Goal: Task Accomplishment & Management: Use online tool/utility

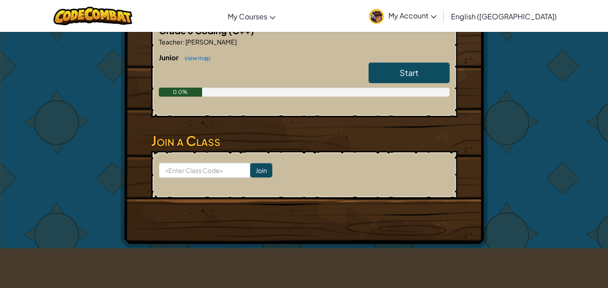
scroll to position [90, 0]
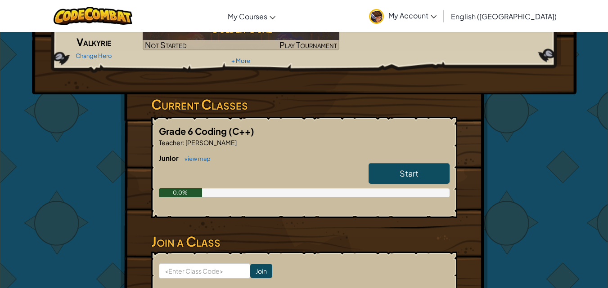
click at [447, 177] on link "Start" at bounding box center [408, 173] width 81 height 21
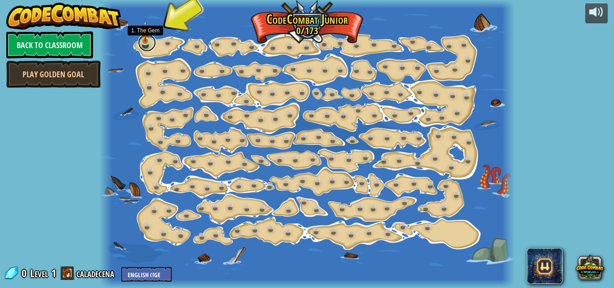
click at [145, 45] on link at bounding box center [147, 43] width 18 height 18
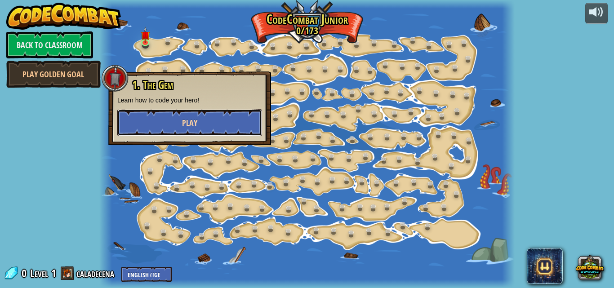
click at [170, 122] on button "Play" at bounding box center [189, 122] width 145 height 27
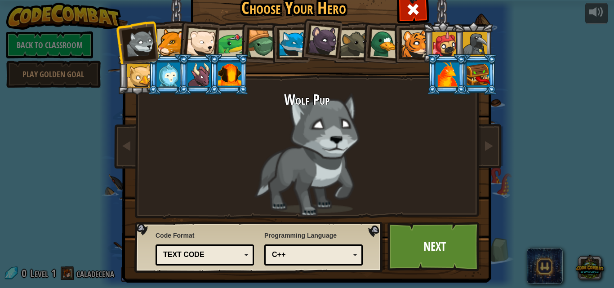
click at [164, 30] on div at bounding box center [170, 42] width 27 height 27
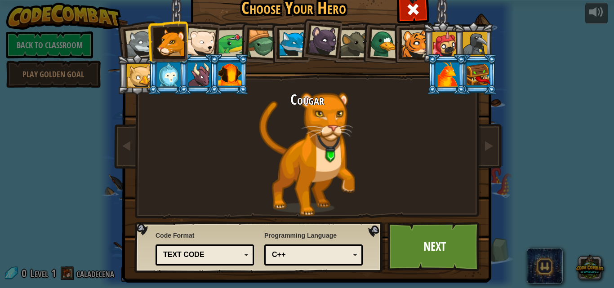
click at [207, 34] on div at bounding box center [201, 43] width 30 height 30
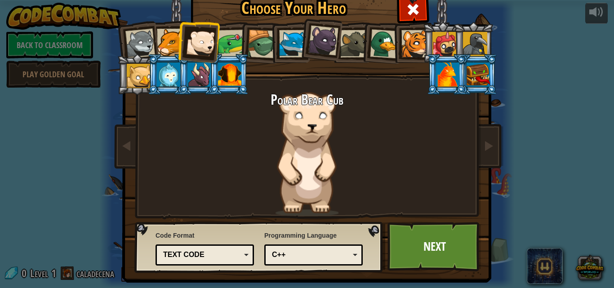
click at [227, 48] on div at bounding box center [232, 44] width 28 height 28
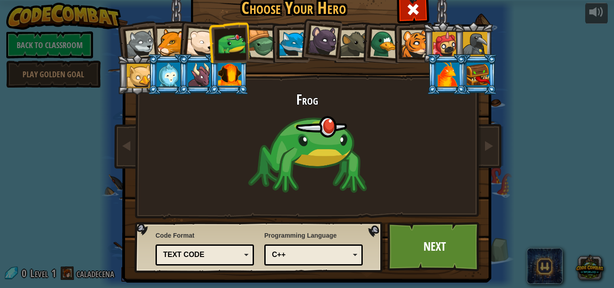
click at [270, 45] on li at bounding box center [290, 42] width 40 height 41
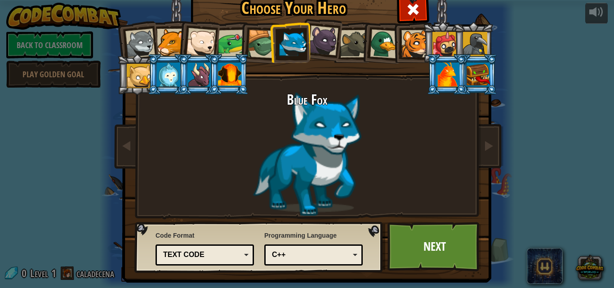
click at [259, 36] on div at bounding box center [262, 44] width 29 height 29
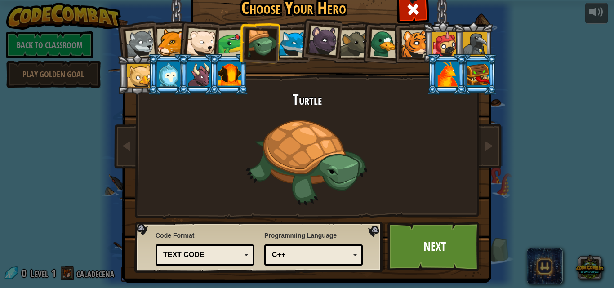
click at [283, 37] on div at bounding box center [292, 43] width 27 height 27
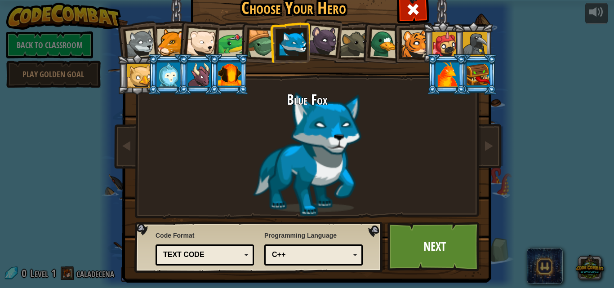
click at [326, 37] on div at bounding box center [323, 41] width 30 height 30
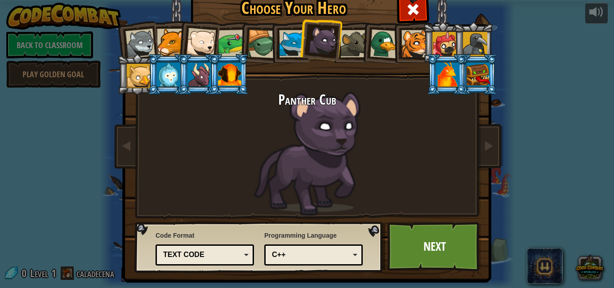
click at [353, 37] on div at bounding box center [353, 43] width 27 height 27
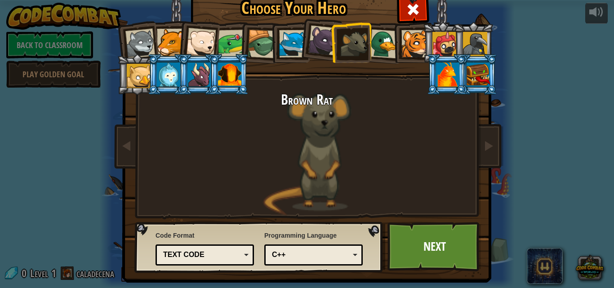
click at [385, 41] on div at bounding box center [384, 43] width 29 height 29
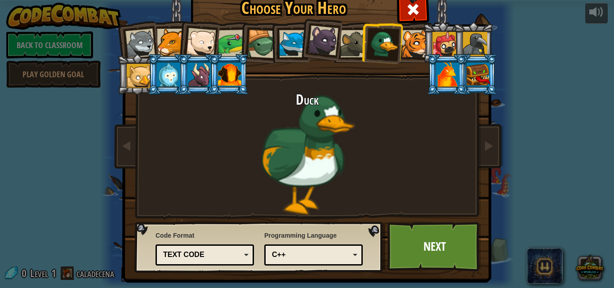
click at [408, 40] on div at bounding box center [415, 43] width 27 height 27
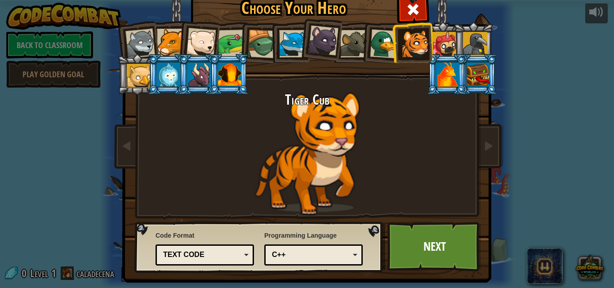
click at [438, 38] on div at bounding box center [445, 44] width 24 height 24
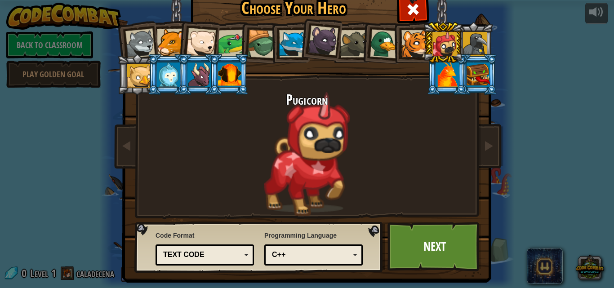
click at [483, 33] on div at bounding box center [475, 44] width 24 height 24
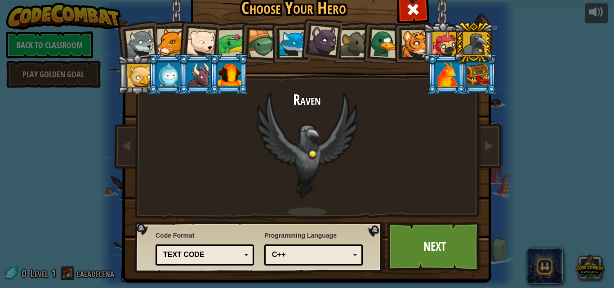
click at [482, 66] on div at bounding box center [478, 75] width 23 height 24
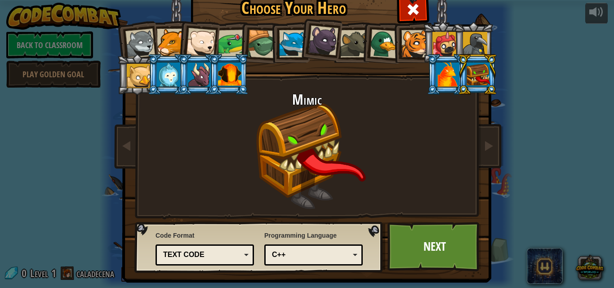
click at [451, 73] on div at bounding box center [447, 75] width 23 height 24
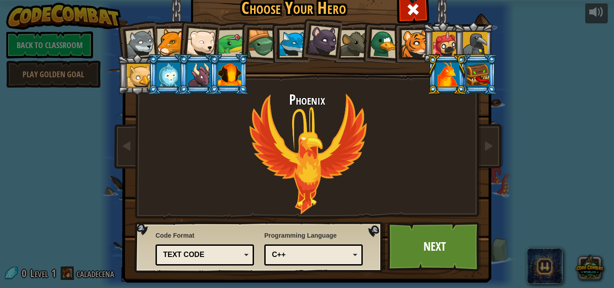
click at [473, 76] on div at bounding box center [478, 75] width 23 height 24
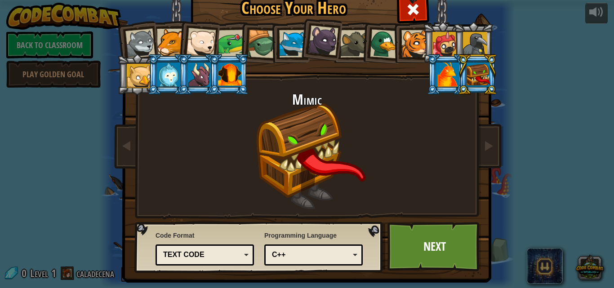
click at [300, 249] on div "C++" at bounding box center [313, 255] width 87 height 14
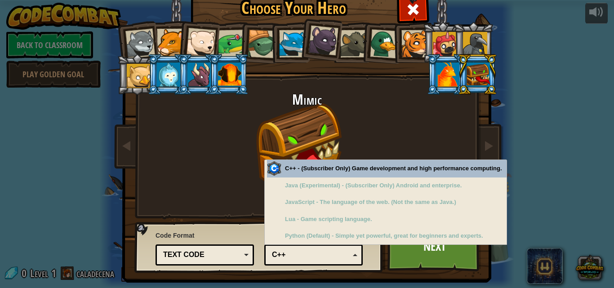
click at [334, 130] on div "Mimic" at bounding box center [307, 154] width 337 height 124
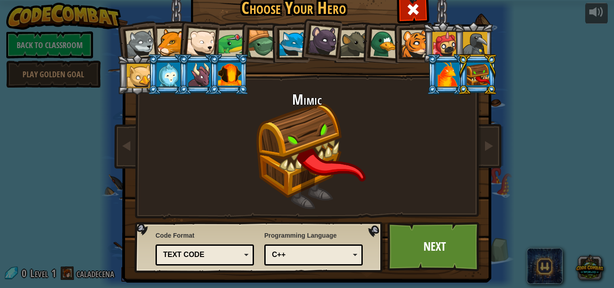
click at [434, 38] on div at bounding box center [445, 44] width 24 height 24
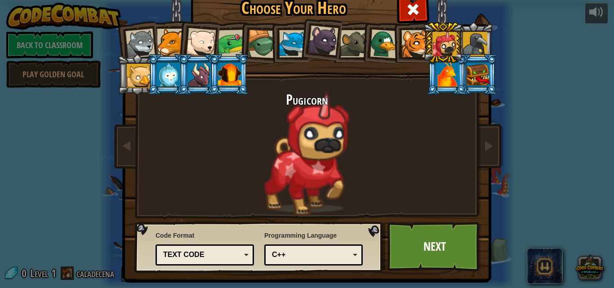
click at [210, 42] on div at bounding box center [201, 43] width 30 height 30
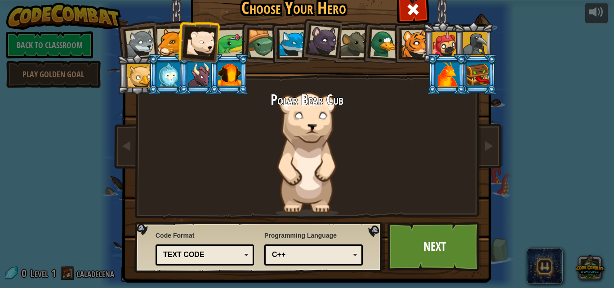
click at [138, 76] on div at bounding box center [139, 76] width 24 height 24
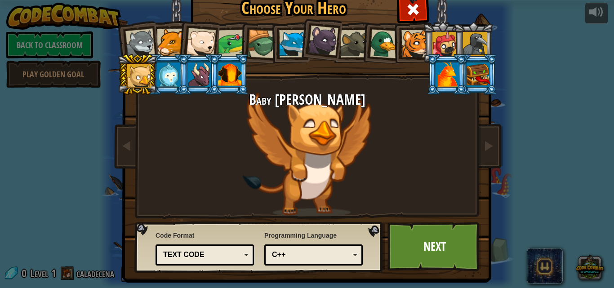
click at [436, 68] on div at bounding box center [447, 75] width 23 height 24
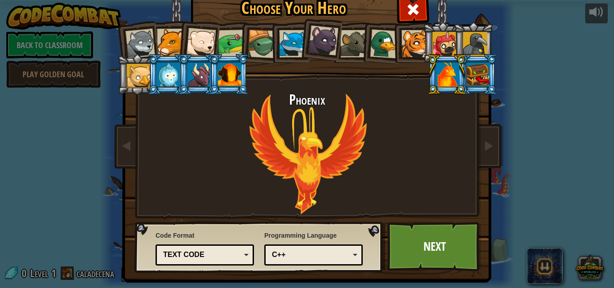
click at [234, 90] on li at bounding box center [229, 74] width 40 height 41
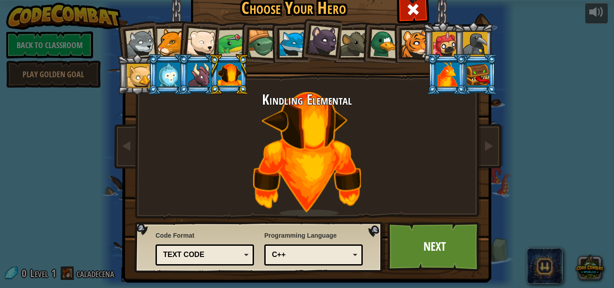
click at [183, 89] on li at bounding box center [198, 74] width 40 height 41
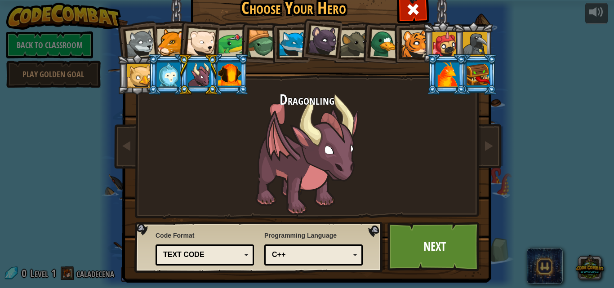
click at [160, 77] on div at bounding box center [168, 75] width 23 height 24
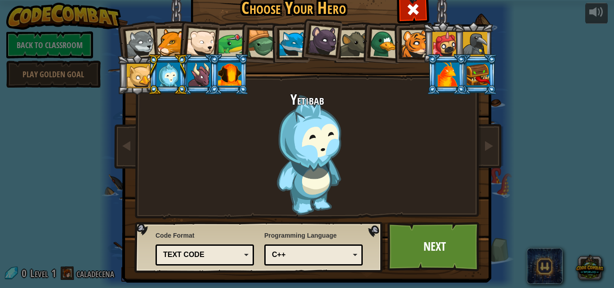
click at [131, 77] on div at bounding box center [139, 76] width 24 height 24
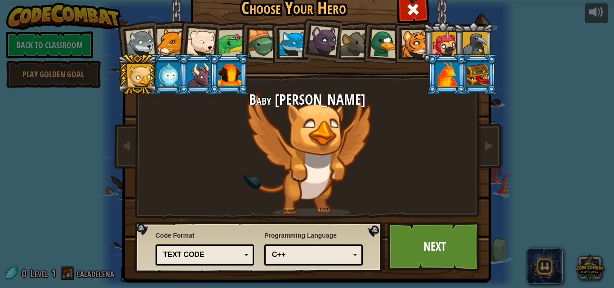
click at [178, 74] on li at bounding box center [198, 74] width 40 height 41
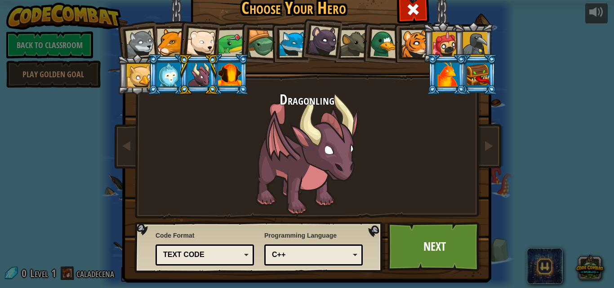
click at [178, 79] on li at bounding box center [198, 74] width 40 height 41
click at [178, 80] on li at bounding box center [198, 74] width 40 height 41
click at [173, 80] on div at bounding box center [168, 75] width 23 height 24
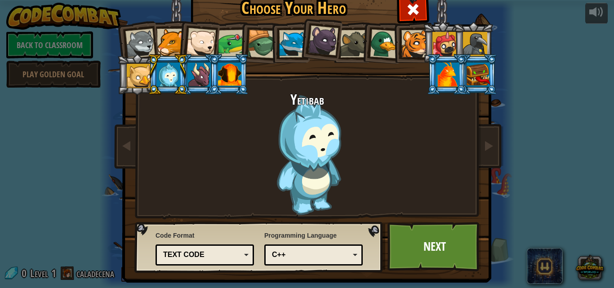
click at [212, 64] on li at bounding box center [229, 74] width 40 height 41
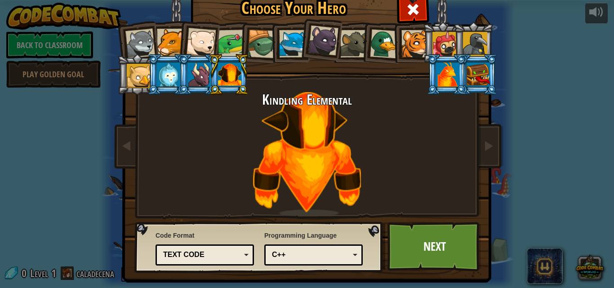
drag, startPoint x: 196, startPoint y: 76, endPoint x: 180, endPoint y: 87, distance: 19.7
click at [194, 76] on div at bounding box center [199, 75] width 23 height 24
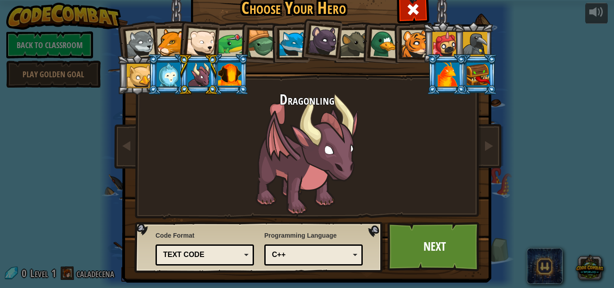
drag, startPoint x: 142, startPoint y: 75, endPoint x: 138, endPoint y: 72, distance: 4.6
click at [136, 72] on div at bounding box center [139, 76] width 24 height 24
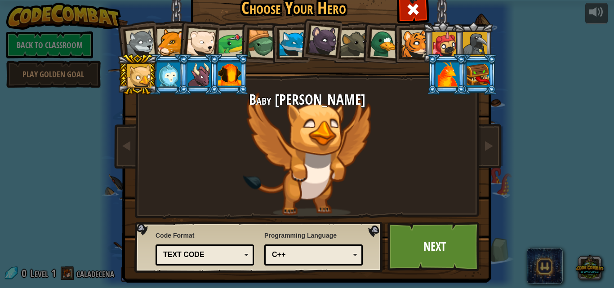
click at [168, 70] on div at bounding box center [168, 75] width 23 height 24
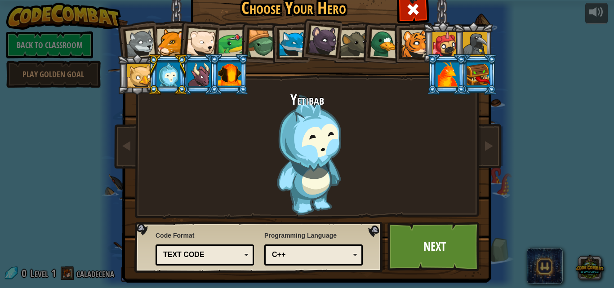
click at [219, 37] on div at bounding box center [232, 44] width 28 height 28
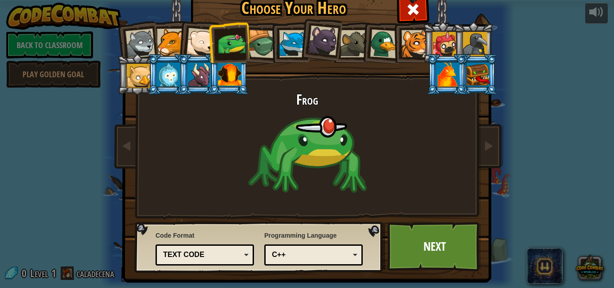
click at [208, 43] on li at bounding box center [228, 43] width 41 height 42
click at [195, 48] on div at bounding box center [201, 43] width 30 height 30
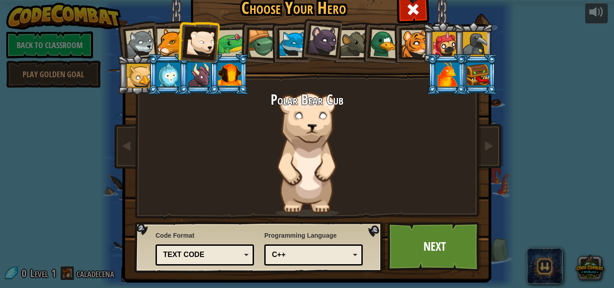
click at [445, 37] on div at bounding box center [445, 44] width 24 height 24
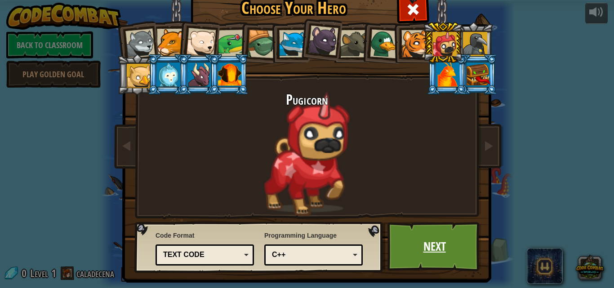
click at [434, 252] on link "Next" at bounding box center [435, 246] width 94 height 49
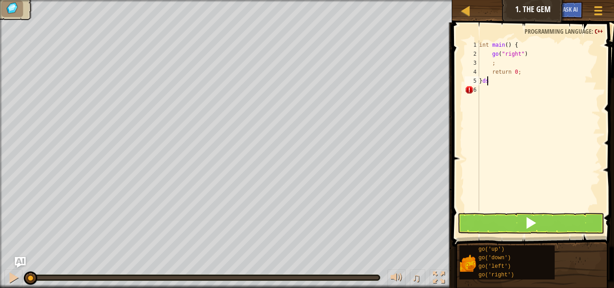
scroll to position [4, 0]
type textarea "}"
type textarea "d"
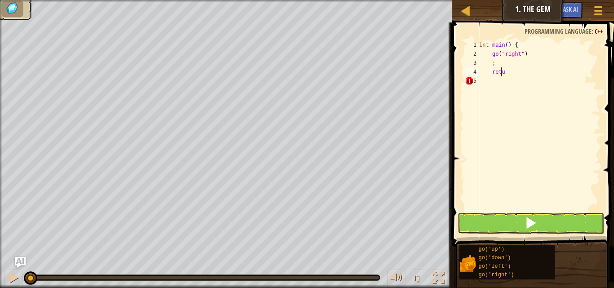
type textarea "r"
type textarea ";"
type textarea "g"
type textarea "i"
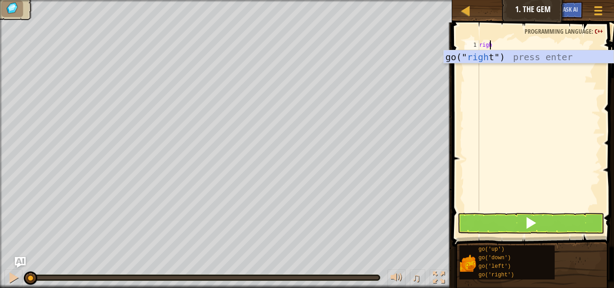
scroll to position [4, 0]
type textarea "right"
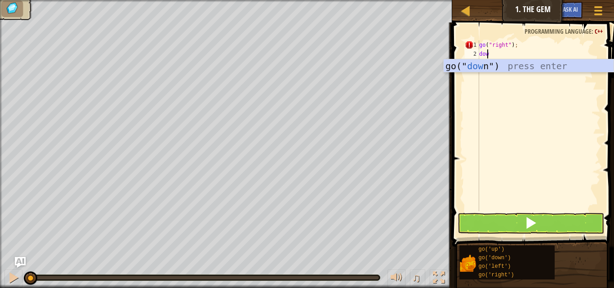
type textarea "down"
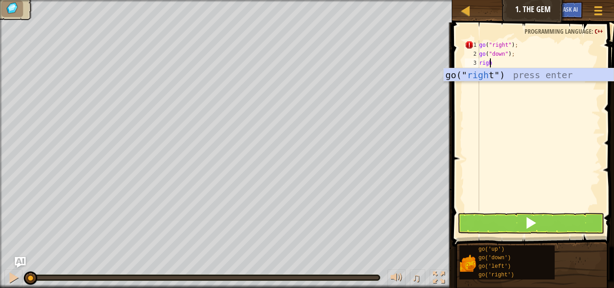
scroll to position [4, 0]
type textarea "right"
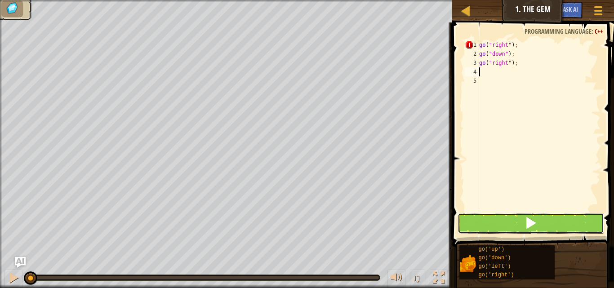
click at [531, 221] on span at bounding box center [531, 223] width 13 height 13
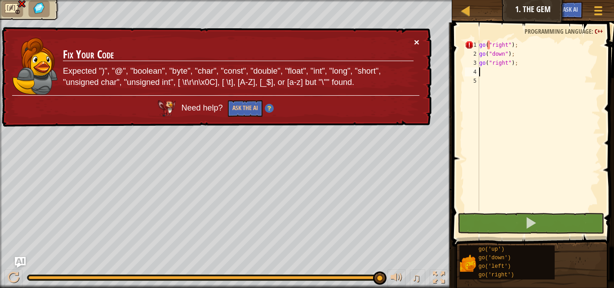
click at [417, 43] on button "×" at bounding box center [416, 41] width 5 height 9
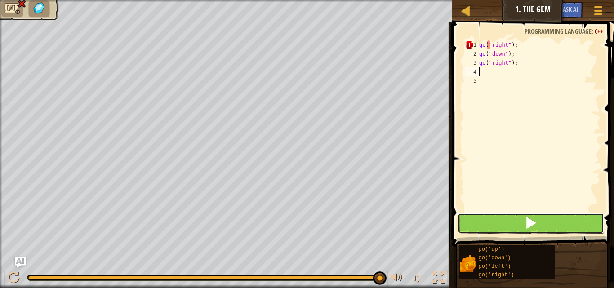
click at [482, 223] on button at bounding box center [531, 223] width 147 height 21
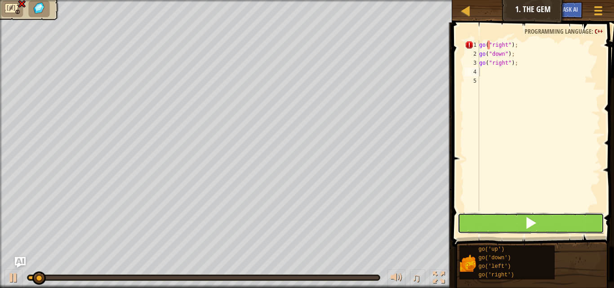
click at [482, 223] on button at bounding box center [531, 223] width 147 height 21
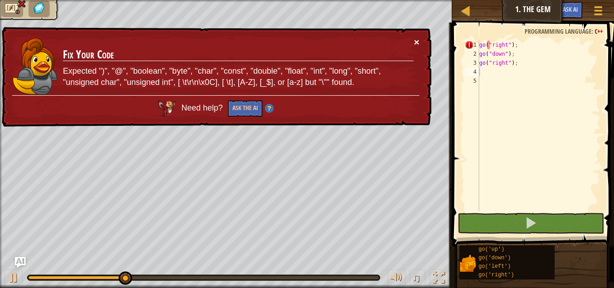
click at [418, 38] on button "×" at bounding box center [416, 41] width 5 height 9
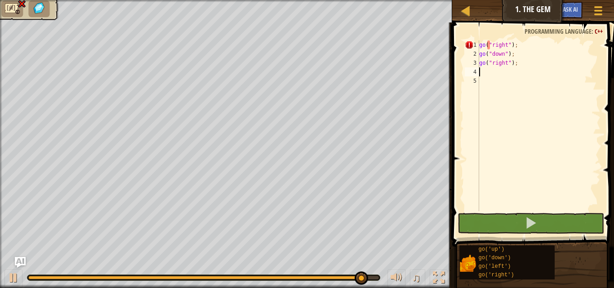
click at [534, 44] on div "go ( " right " ) ; go ( " down " ) ; go ( " right " ) ;" at bounding box center [539, 134] width 123 height 189
type textarea "go("right");"
drag, startPoint x: 534, startPoint y: 44, endPoint x: 479, endPoint y: 44, distance: 54.9
click at [479, 44] on div "go ( " right " ) ; go ( " down " ) ; go ( " right " ) ;" at bounding box center [539, 134] width 123 height 189
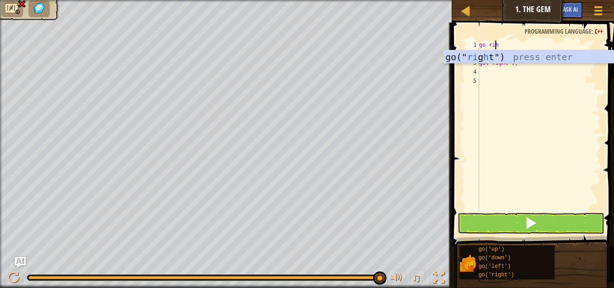
scroll to position [4, 1]
type textarea "go right"
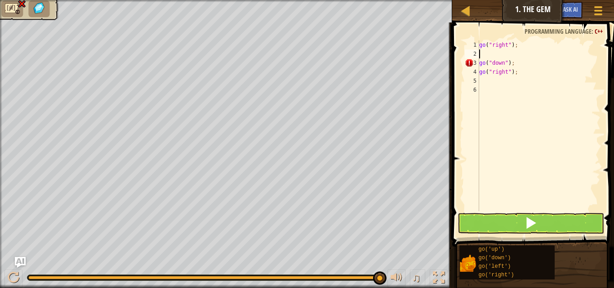
scroll to position [4, 0]
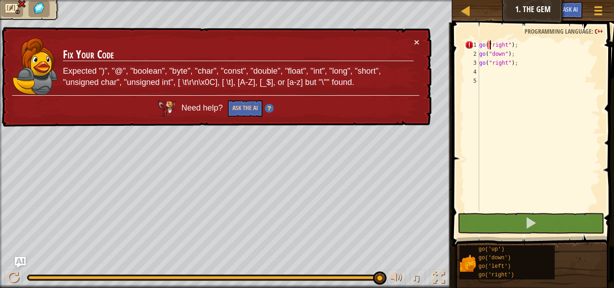
click at [490, 45] on div "go ( " right " ) ; go ( " down " ) ; go ( " right " ) ;" at bounding box center [539, 134] width 123 height 189
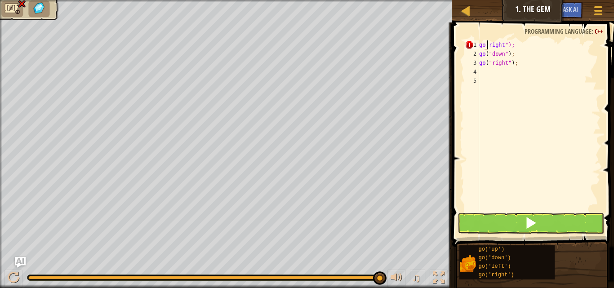
scroll to position [4, 1]
click at [507, 224] on button at bounding box center [531, 223] width 147 height 21
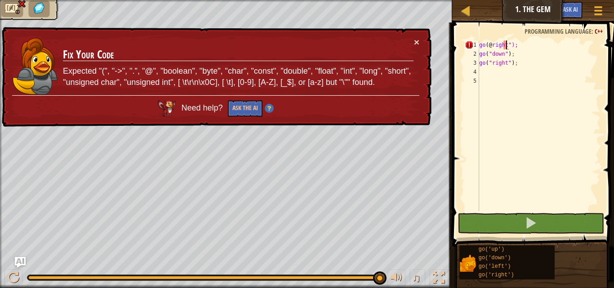
click at [506, 47] on div "go ( @ right " ); go ( " down " ) ; go ( " right " ) ;" at bounding box center [539, 134] width 123 height 189
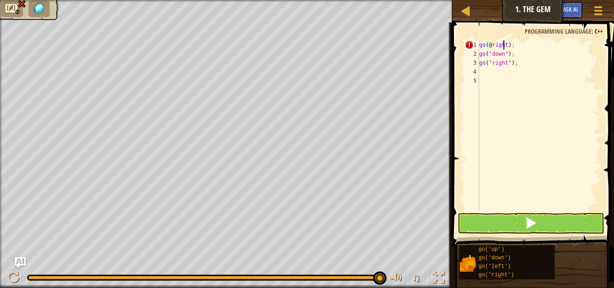
type textarea "go(@right@);"
click at [502, 223] on button at bounding box center [531, 223] width 147 height 21
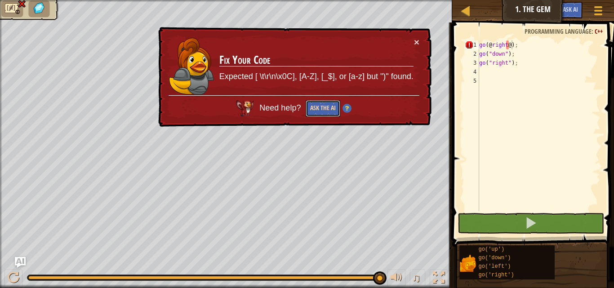
click at [311, 108] on button "Ask the AI" at bounding box center [323, 108] width 35 height 17
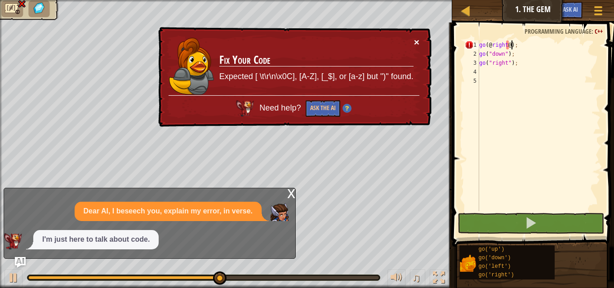
click at [414, 42] on button "×" at bounding box center [416, 41] width 5 height 9
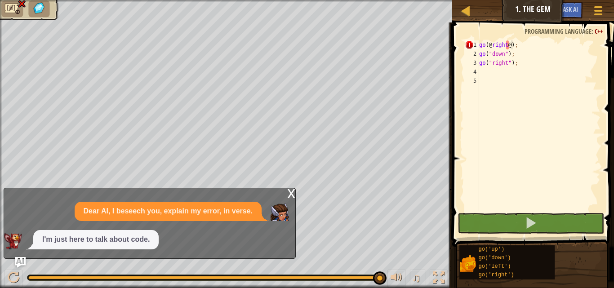
click at [295, 191] on div "x Dear AI, I beseech you, explain my error, in verse. I'm just here to talk abo…" at bounding box center [150, 223] width 292 height 71
click at [283, 193] on div "x Dear AI, I beseech you, explain my error, in verse. I'm just here to talk abo…" at bounding box center [150, 223] width 292 height 71
click at [290, 189] on div "x" at bounding box center [291, 192] width 8 height 9
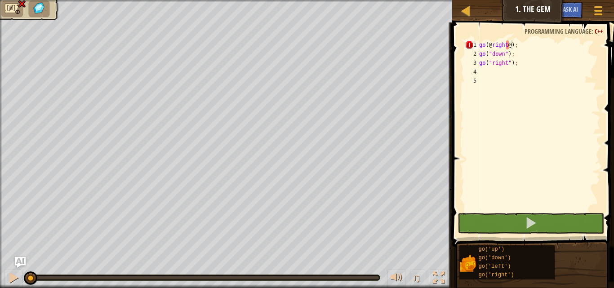
click at [15, 243] on div "♫ Pugicorn" at bounding box center [307, 144] width 614 height 288
click at [9, 279] on div at bounding box center [14, 278] width 12 height 12
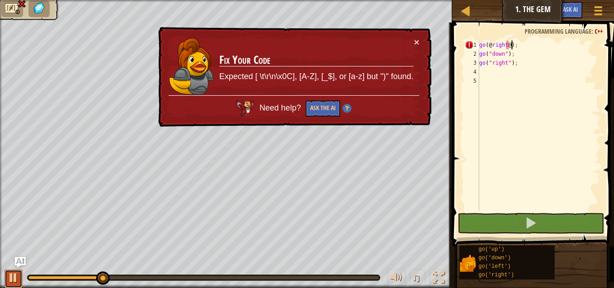
click at [10, 276] on div at bounding box center [14, 278] width 12 height 12
click at [423, 41] on div "× Fix Your Code Expected [ \t\r\n\x0C], [A-Z], [_$], or [a-z] but ")" found. Ne…" at bounding box center [293, 77] width 275 height 100
drag, startPoint x: 424, startPoint y: 42, endPoint x: 418, endPoint y: 44, distance: 5.8
click at [423, 43] on div "× Fix Your Code Expected [ \t\r\n\x0C], [A-Z], [_$], or [a-z] but ")" found. Ne…" at bounding box center [293, 77] width 275 height 100
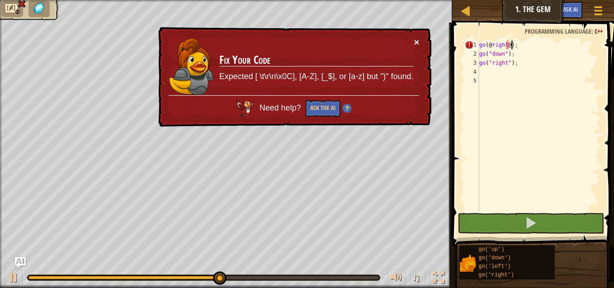
click at [418, 44] on button "×" at bounding box center [416, 41] width 5 height 9
drag, startPoint x: 514, startPoint y: 48, endPoint x: 478, endPoint y: 48, distance: 35.1
click at [478, 48] on div "go(@right@); 1 2 3 4 5 go ( @ right @ ) ; go ( " down " ) ; go ( " right " ) ; …" at bounding box center [532, 125] width 138 height 171
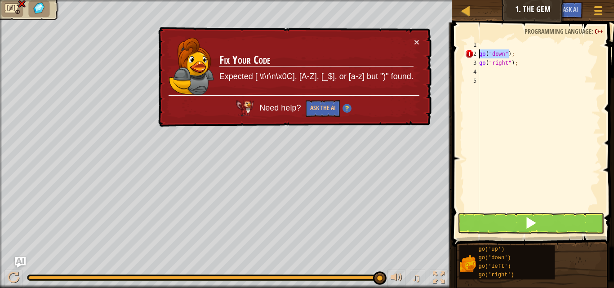
drag, startPoint x: 510, startPoint y: 55, endPoint x: 479, endPoint y: 56, distance: 31.0
click at [479, 56] on div "go ( " down " ) ; go ( " right " ) ;" at bounding box center [539, 134] width 123 height 189
type textarea "go("down");"
click at [13, 274] on div at bounding box center [14, 278] width 12 height 12
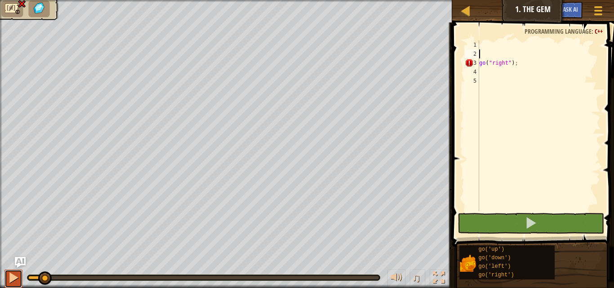
click at [0, 0] on div at bounding box center [0, 0] width 0 height 0
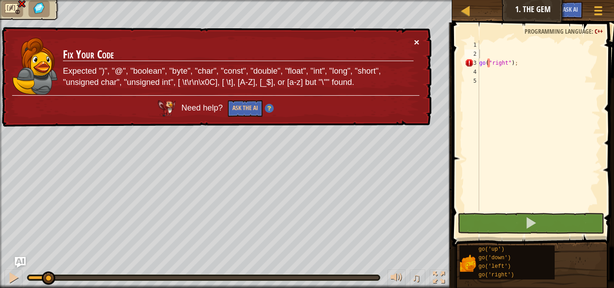
click at [414, 38] on button "×" at bounding box center [416, 41] width 5 height 9
drag, startPoint x: 515, startPoint y: 62, endPoint x: 478, endPoint y: 62, distance: 36.9
click at [478, 62] on div "1 2 3 4 5 go ( " right " ) ; הההההההההההההההההההההההההההההההההההההההההההההההההה…" at bounding box center [532, 125] width 138 height 171
type textarea "go("right");"
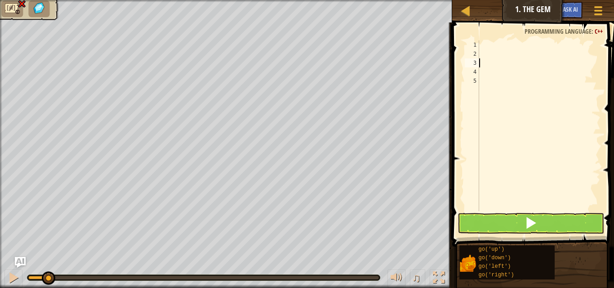
click at [479, 66] on div at bounding box center [539, 134] width 123 height 189
click at [481, 46] on div at bounding box center [539, 134] width 123 height 189
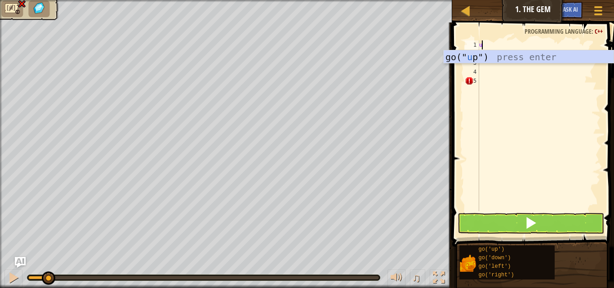
type textarea "up"
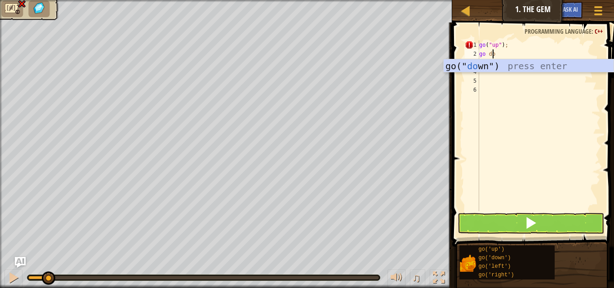
scroll to position [4, 1]
type textarea "go down"
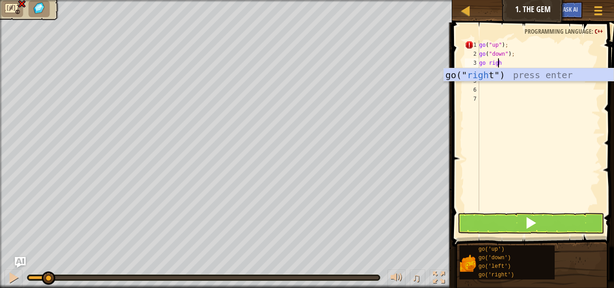
type textarea "go right"
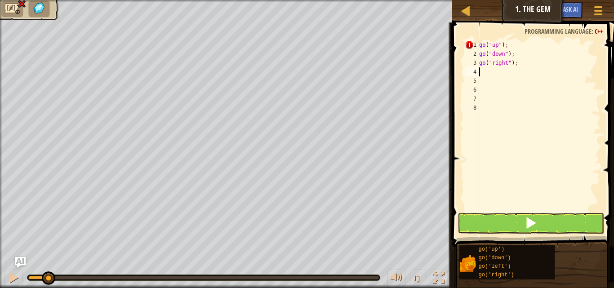
click at [488, 107] on div "go ( " up " ) ; go ( " down " ) ; go ( " right " ) ;" at bounding box center [539, 134] width 123 height 189
type textarea "go("right");"
click at [519, 226] on button at bounding box center [531, 223] width 147 height 21
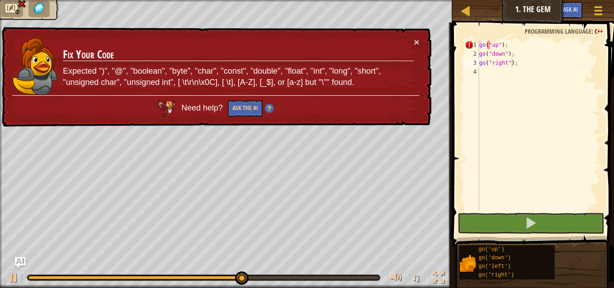
click at [420, 40] on div "× Fix Your Code Expected ")", "@", "boolean", "byte", "char", "const", "double"…" at bounding box center [216, 77] width 432 height 100
click at [417, 41] on button "×" at bounding box center [416, 41] width 5 height 9
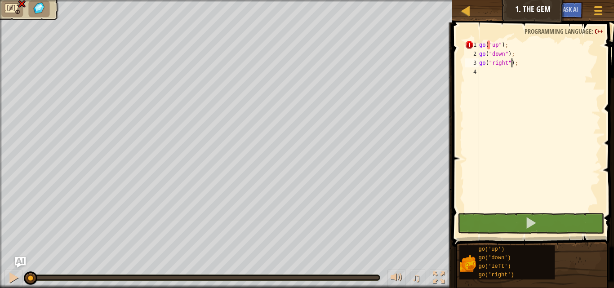
drag, startPoint x: 346, startPoint y: 277, endPoint x: 0, endPoint y: 262, distance: 346.6
click at [0, 262] on div "♫" at bounding box center [226, 275] width 452 height 27
click at [7, 276] on button at bounding box center [13, 279] width 18 height 18
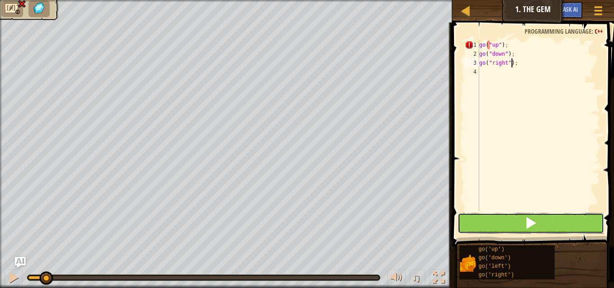
click at [573, 226] on button at bounding box center [531, 223] width 147 height 21
click at [572, 224] on button at bounding box center [531, 223] width 147 height 21
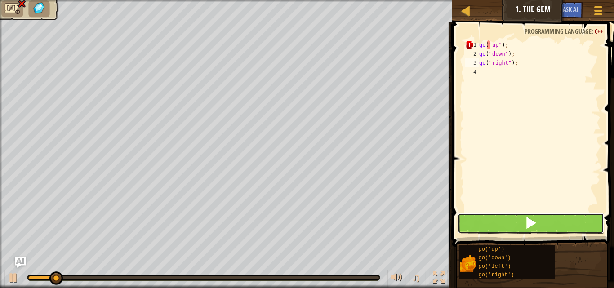
click at [572, 224] on button at bounding box center [531, 223] width 147 height 21
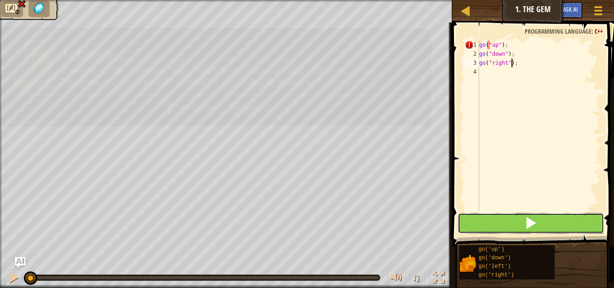
click at [572, 224] on button at bounding box center [531, 223] width 147 height 21
click at [571, 224] on button at bounding box center [531, 223] width 147 height 21
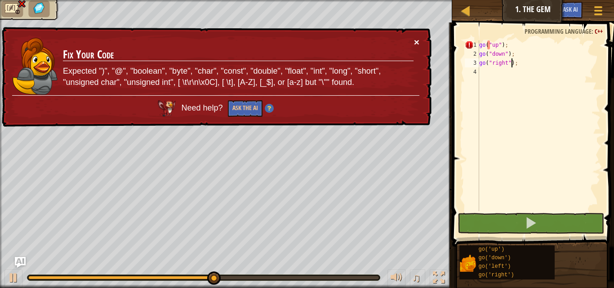
click at [418, 41] on button "×" at bounding box center [416, 41] width 5 height 9
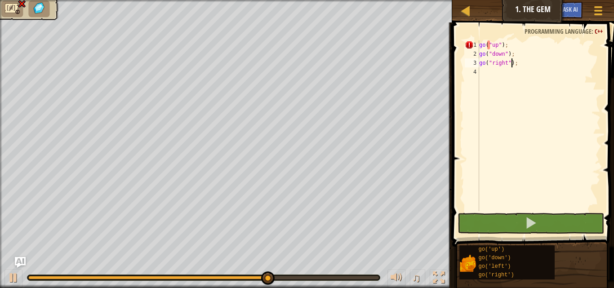
click at [521, 77] on div "go ( " up " ) ; go ( " down " ) ; go ( " right " ) ;" at bounding box center [539, 134] width 123 height 189
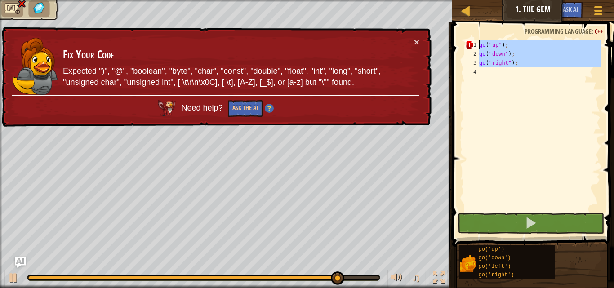
drag, startPoint x: 522, startPoint y: 74, endPoint x: 475, endPoint y: 46, distance: 54.2
click at [475, 46] on div "1 2 3 4 go ( " up " ) ; go ( " down " ) ; go ( " right " ) ; הההההההההההההההההה…" at bounding box center [532, 125] width 138 height 171
type textarea "go("up"); go("down");"
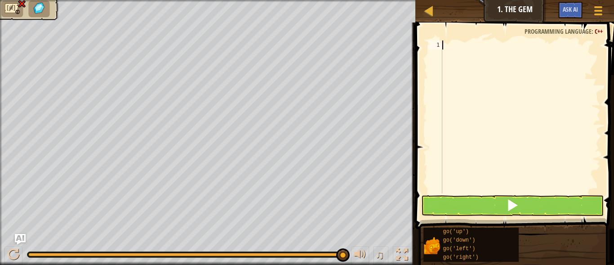
type textarea ";"
click at [597, 9] on div at bounding box center [598, 10] width 12 height 13
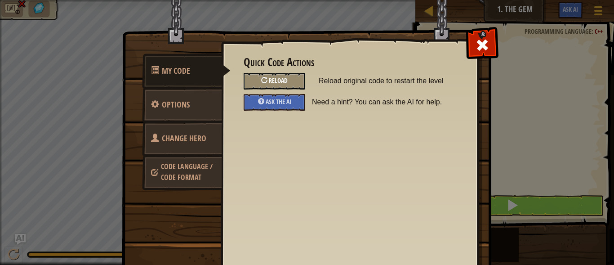
click at [282, 81] on span "Reload" at bounding box center [278, 80] width 19 height 9
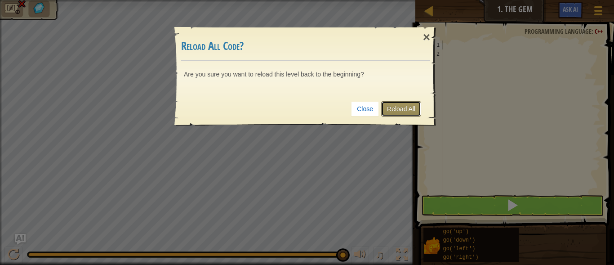
click at [401, 107] on link "Reload All" at bounding box center [401, 108] width 40 height 15
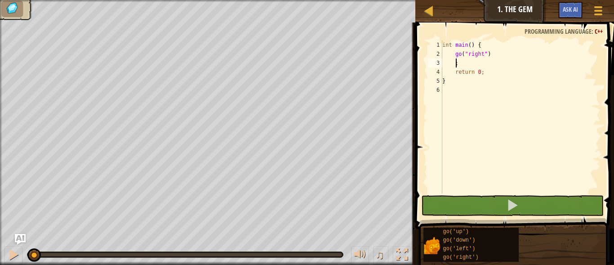
click at [459, 63] on div "int main ( ) { go ( " right " ) ; return 0 ; }" at bounding box center [521, 125] width 160 height 171
type textarea ";"
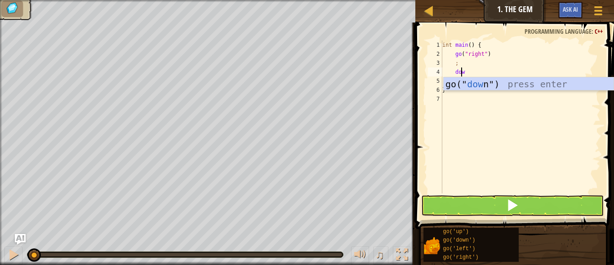
type textarea "down"
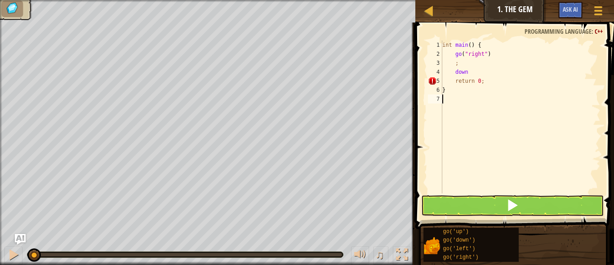
click at [481, 110] on div "int main ( ) { go ( " right " ) ; down return 0 ; }" at bounding box center [521, 125] width 160 height 171
click at [484, 84] on div "int main ( ) { go ( " right " ) ; down return 0 ; }" at bounding box center [521, 125] width 160 height 171
click at [472, 72] on div "int main ( ) { go ( " right " ) ; down return 0 ; }" at bounding box center [521, 125] width 160 height 171
type textarea "d"
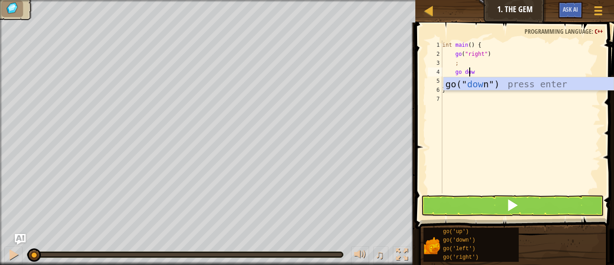
type textarea "go down"
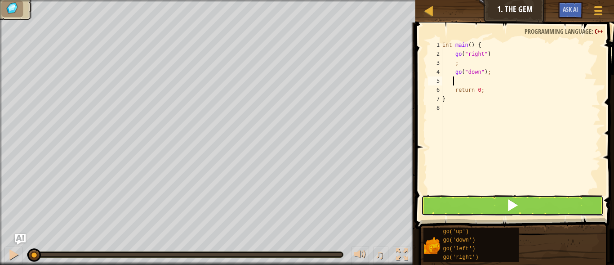
click at [494, 204] on button at bounding box center [512, 205] width 182 height 21
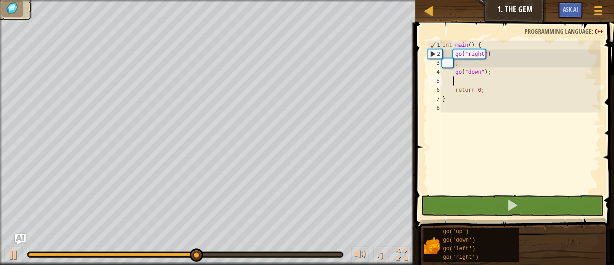
click at [464, 84] on div "int main ( ) { go ( " right " ) ; go ( " down " ) ; return 0 ; }" at bounding box center [521, 125] width 160 height 171
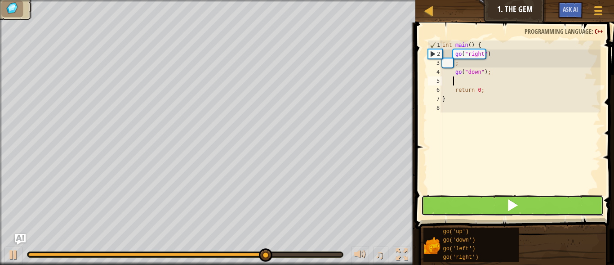
click at [489, 199] on button at bounding box center [512, 205] width 182 height 21
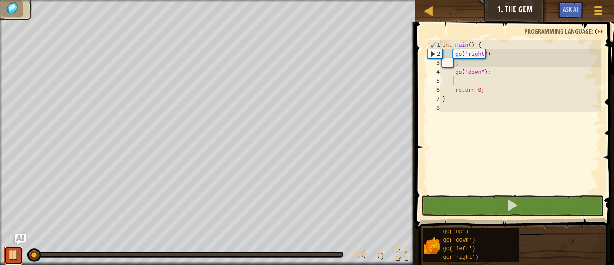
click at [9, 252] on div at bounding box center [14, 255] width 12 height 12
click at [451, 101] on div "int main ( ) { go ( " right " ) ; go ( " down " ) ; return 0 ; }" at bounding box center [521, 125] width 160 height 171
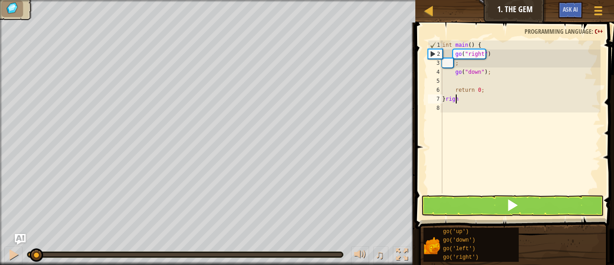
scroll to position [4, 1]
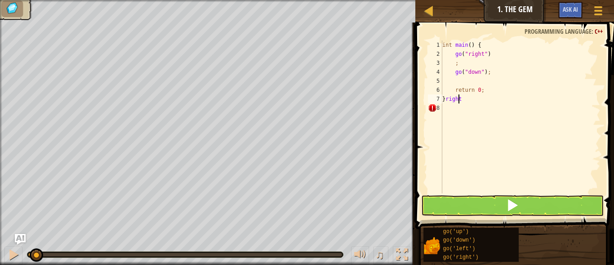
type textarea "}right"
click at [475, 210] on button at bounding box center [512, 205] width 182 height 21
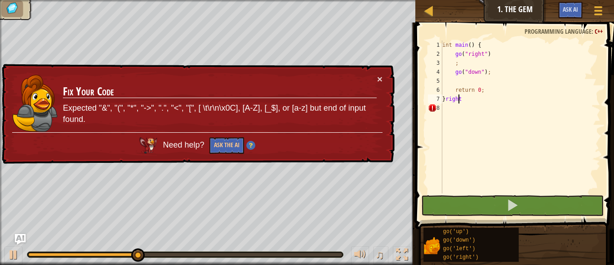
click at [375, 78] on td "Fix Your Code Expected "&", "(", "*", "->", ".", "<", "[", [ \t\r\n\x0C], [A-Z]…" at bounding box center [220, 103] width 315 height 58
click at [381, 76] on button "×" at bounding box center [379, 78] width 5 height 9
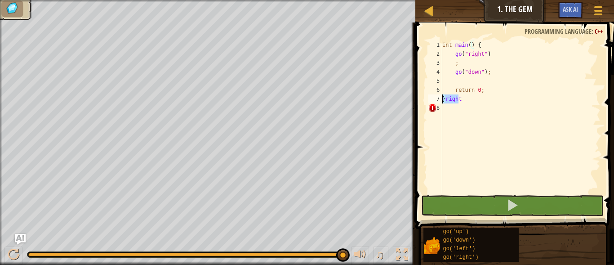
drag, startPoint x: 466, startPoint y: 100, endPoint x: 442, endPoint y: 98, distance: 24.4
click at [442, 98] on div "}right 1 2 3 4 5 6 7 8 int main ( ) { go ( " right " ) ; go ( " down " ) ; retu…" at bounding box center [513, 116] width 174 height 153
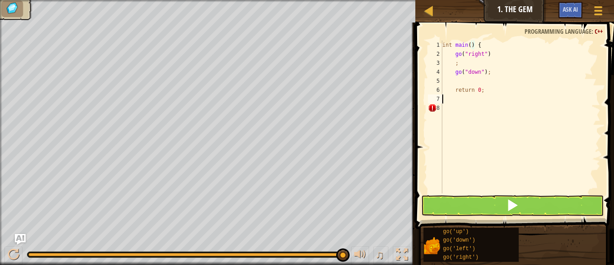
scroll to position [4, 0]
type textarea ";"
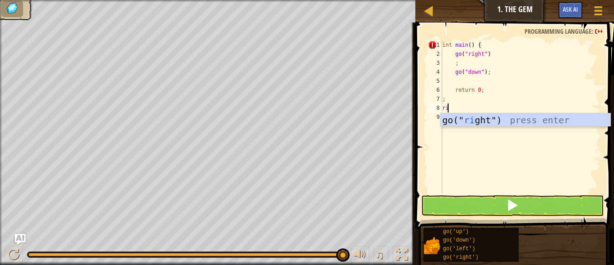
type textarea "r"
type textarea "go right"
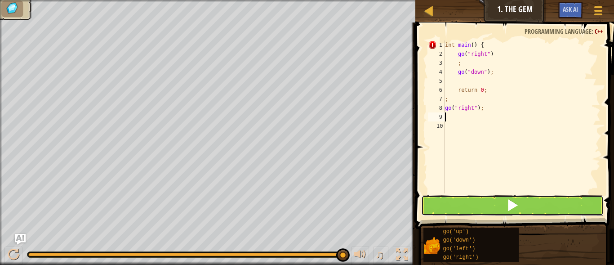
click at [484, 208] on button at bounding box center [512, 205] width 182 height 21
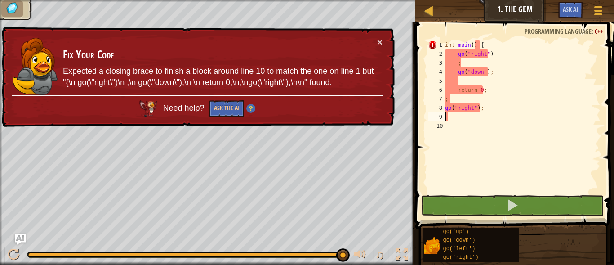
click at [485, 113] on div "int main ( ) { go ( " right " ) ; go ( " down " ) ; return 0 ; ; go ( " right "…" at bounding box center [521, 125] width 157 height 171
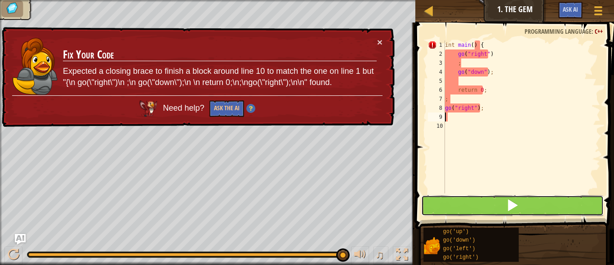
click at [483, 204] on button at bounding box center [512, 205] width 182 height 21
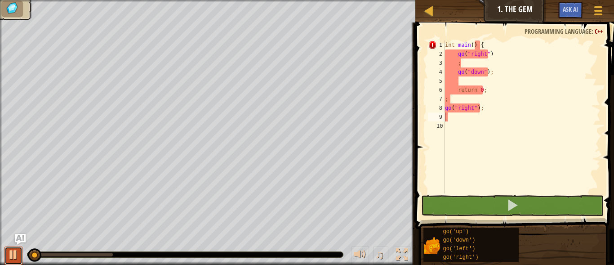
click at [11, 251] on div at bounding box center [14, 255] width 12 height 12
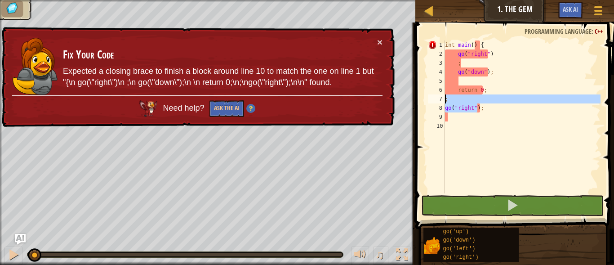
drag, startPoint x: 483, startPoint y: 107, endPoint x: 444, endPoint y: 102, distance: 39.4
click at [444, 102] on div "1 2 3 4 5 6 7 8 9 10 int main ( ) { go ( " right " ) ; go ( " down " ) ; return…" at bounding box center [513, 116] width 174 height 153
type textarea "; go("right");"
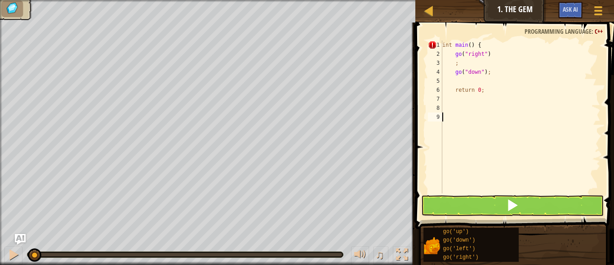
click at [448, 114] on div "int main ( ) { go ( " right " ) ; go ( " down " ) ; return 0 ;" at bounding box center [521, 125] width 160 height 171
type textarea "return 0;"
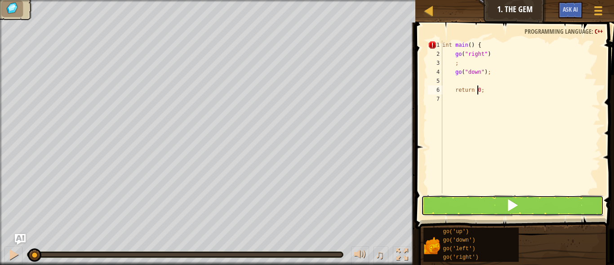
click at [488, 205] on button at bounding box center [512, 205] width 182 height 21
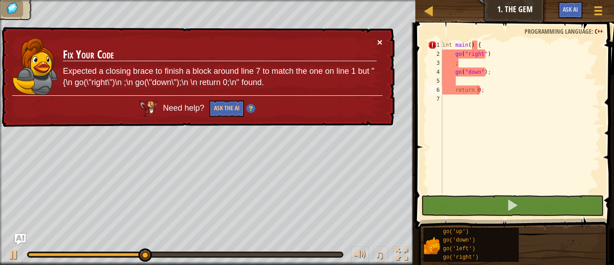
click at [378, 38] on button "×" at bounding box center [379, 41] width 5 height 9
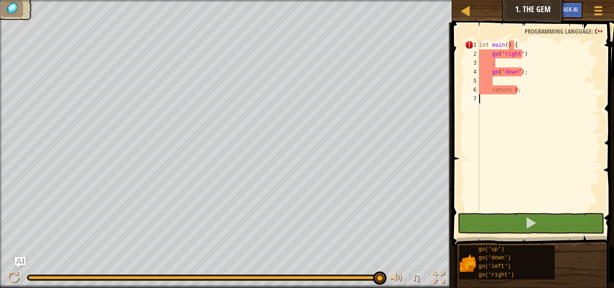
click at [496, 103] on div "int main ( ) { go ( " right " ) ; go ( " down " ) ; return 0 ;" at bounding box center [539, 134] width 123 height 189
type textarea "]"
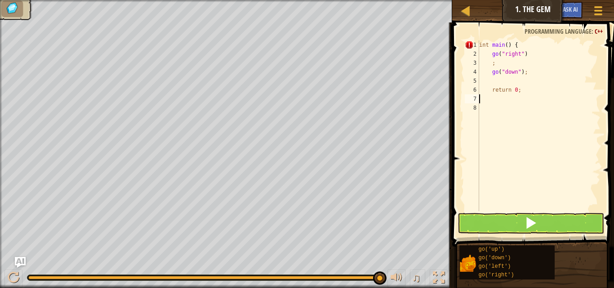
type textarea "{"
type textarea "}"
click at [534, 229] on span at bounding box center [531, 223] width 13 height 13
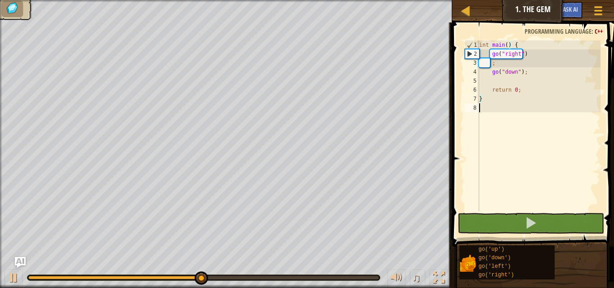
click at [488, 112] on div "int main ( ) { go ( " right " ) ; go ( " down " ) ; return 0 ; }" at bounding box center [539, 134] width 123 height 189
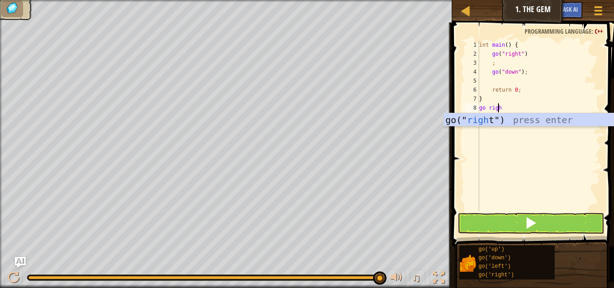
type textarea "go right"
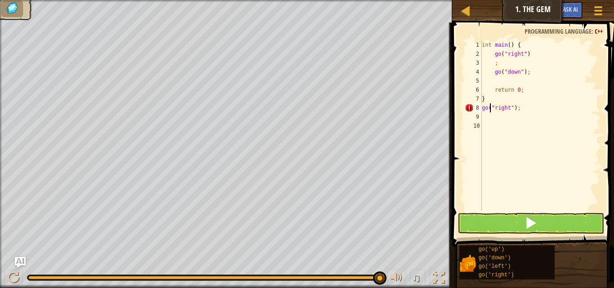
click at [489, 104] on div "int main ( ) { go ( " right " ) ; go ( " down " ) ; return 0 ; } go ( " right "…" at bounding box center [540, 134] width 121 height 189
type textarea "go("right");"
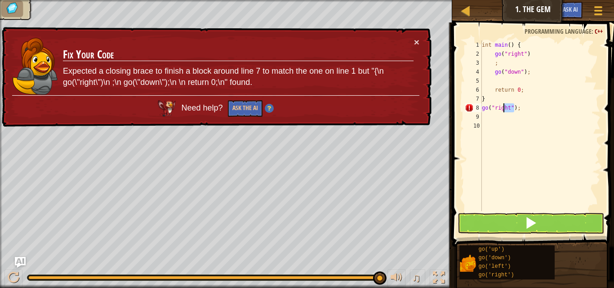
drag, startPoint x: 516, startPoint y: 108, endPoint x: 505, endPoint y: 112, distance: 11.9
click at [505, 112] on div "int main ( ) { go ( " right " ) ; go ( " down " ) ; return 0 ; } go ( " right "…" at bounding box center [540, 134] width 121 height 189
click at [485, 121] on div "int main ( ) { go ( " right " ) ; go ( " down " ) ; return 0 ; } go ( " right "…" at bounding box center [540, 134] width 121 height 189
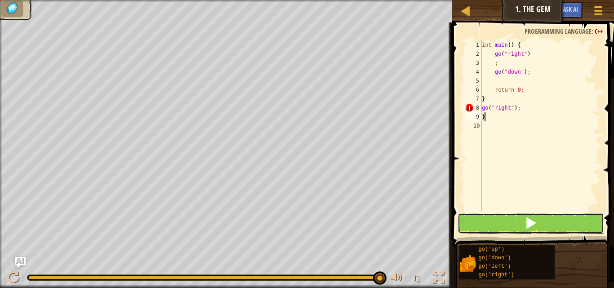
click at [492, 227] on button at bounding box center [531, 223] width 147 height 21
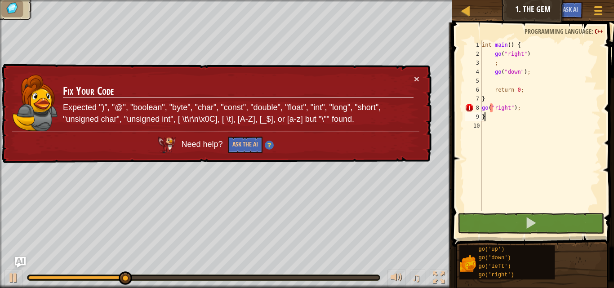
click at [493, 106] on div "int main ( ) { go ( " right " ) ; go ( " down " ) ; return 0 ; } go ( " right "…" at bounding box center [540, 134] width 121 height 189
type textarea "go(right");"
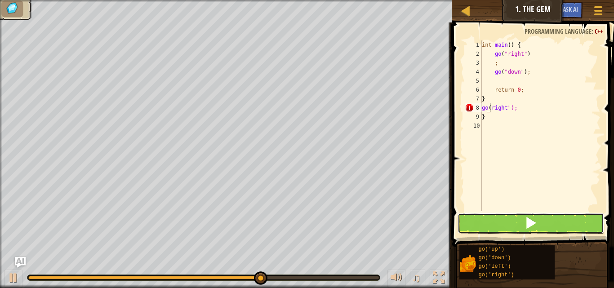
click at [487, 218] on button at bounding box center [531, 223] width 147 height 21
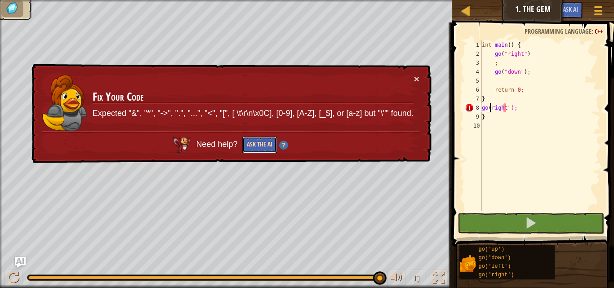
click at [267, 145] on button "Ask the AI" at bounding box center [259, 145] width 35 height 17
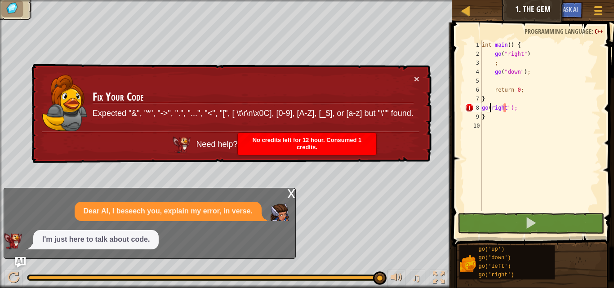
click at [288, 193] on div "x" at bounding box center [291, 192] width 8 height 9
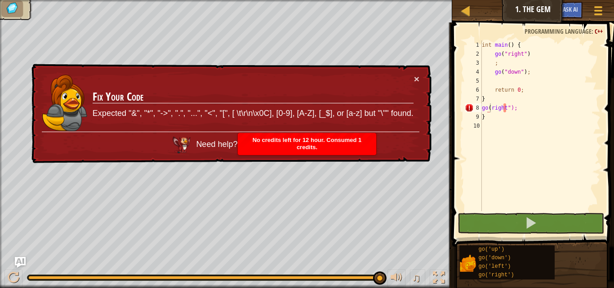
drag, startPoint x: 339, startPoint y: 139, endPoint x: 293, endPoint y: 65, distance: 87.0
click at [290, 65] on div "× Fix Your Code Expected "&", "*", "->", ".", "...", "<", "[", [ \t\r\n\x0C], […" at bounding box center [231, 114] width 402 height 100
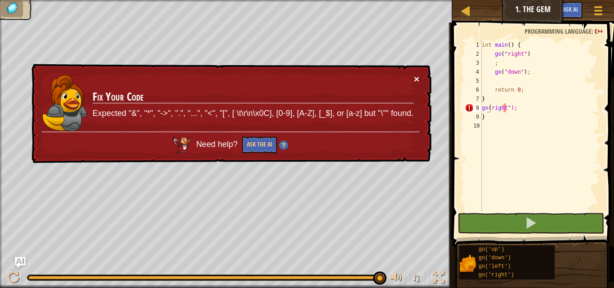
click at [418, 78] on button "×" at bounding box center [416, 78] width 5 height 9
